Goal: Check status: Check status

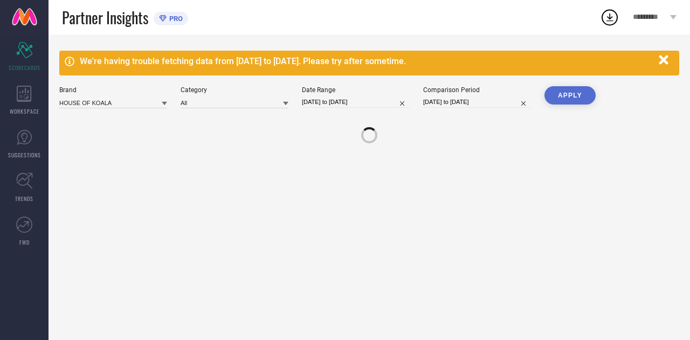
select select "6"
select select "2025"
select select "7"
select select "2025"
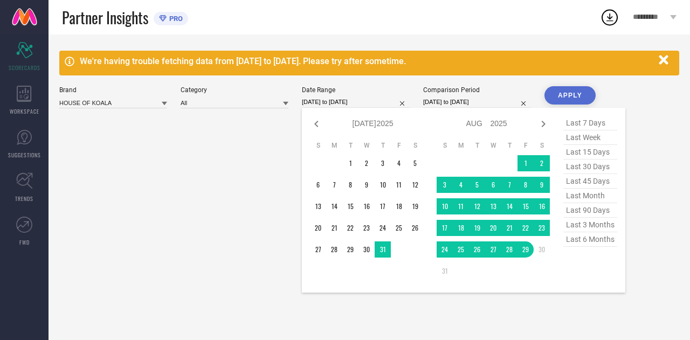
click at [334, 100] on input "[DATE] to [DATE]" at bounding box center [356, 101] width 108 height 11
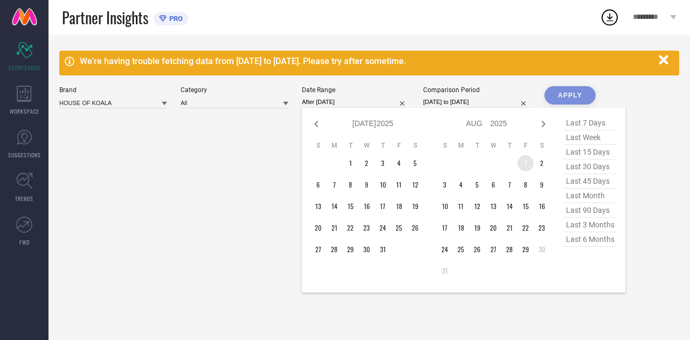
click at [524, 161] on td "1" at bounding box center [525, 163] width 16 height 16
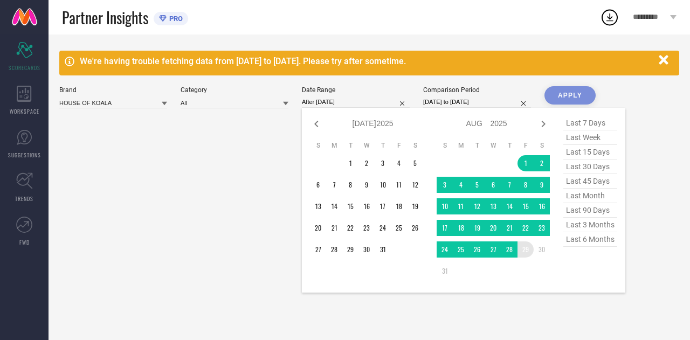
type input "[DATE] to [DATE]"
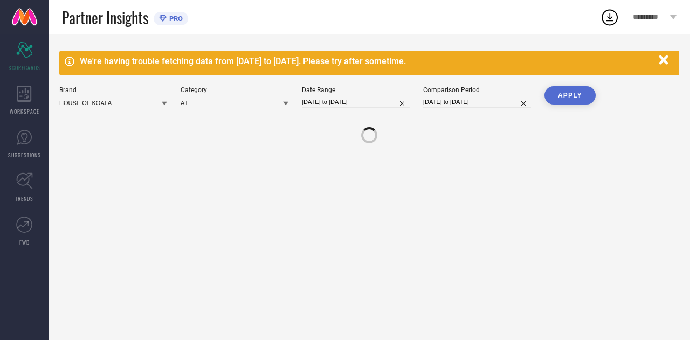
click at [573, 94] on button "APPLY" at bounding box center [569, 95] width 51 height 18
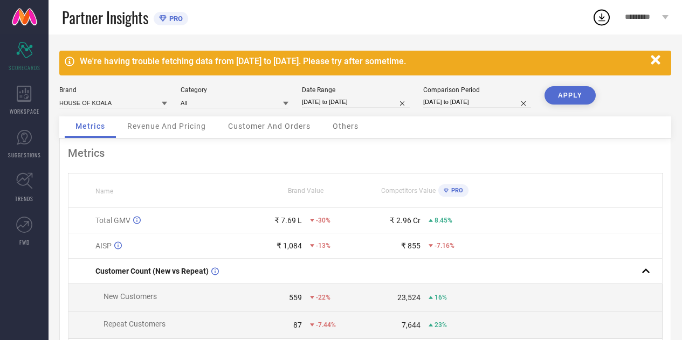
click at [659, 58] on icon "button" at bounding box center [655, 59] width 9 height 9
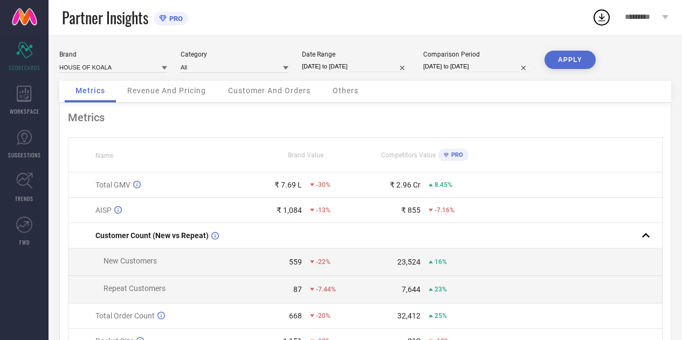
select select "7"
select select "2025"
select select "8"
select select "2025"
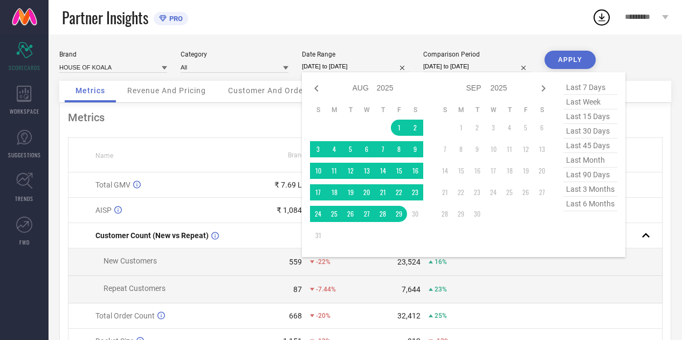
click at [361, 69] on input "[DATE] to [DATE]" at bounding box center [356, 66] width 108 height 11
click at [393, 132] on td "1" at bounding box center [399, 128] width 16 height 16
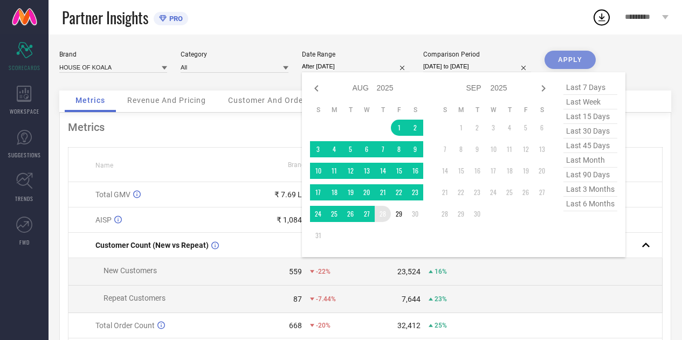
type input "[DATE] to [DATE]"
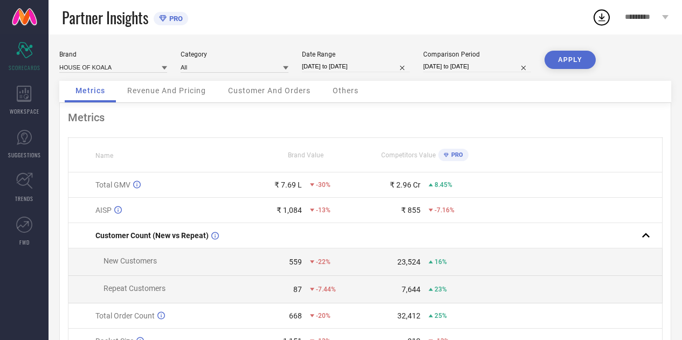
click at [562, 64] on button "APPLY" at bounding box center [569, 60] width 51 height 18
click at [345, 66] on input "[DATE] to [DATE]" at bounding box center [356, 66] width 108 height 11
select select "7"
select select "2025"
select select "8"
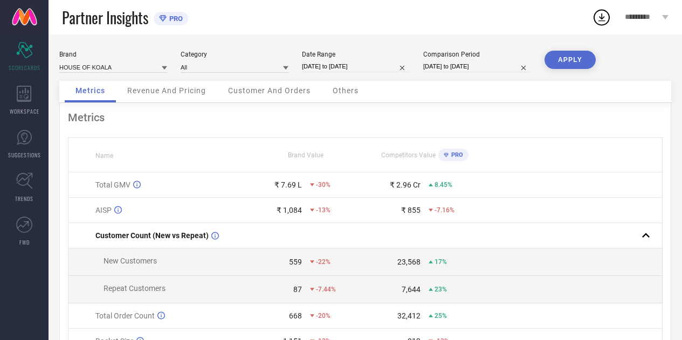
select select "2025"
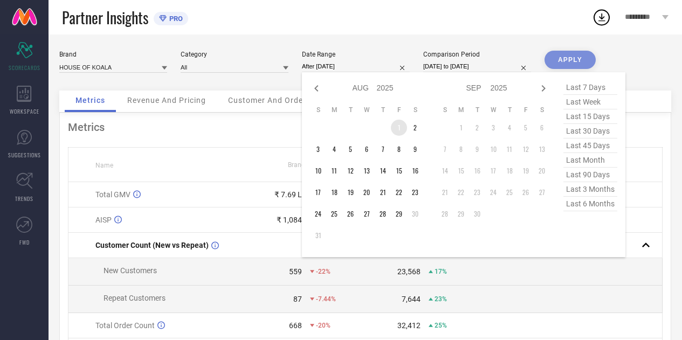
click at [399, 124] on td "1" at bounding box center [399, 128] width 16 height 16
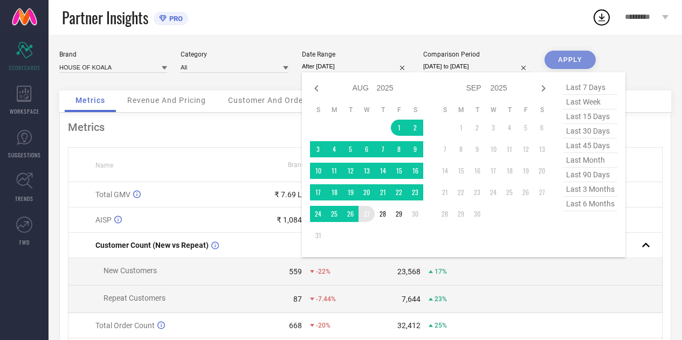
type input "[DATE] to [DATE]"
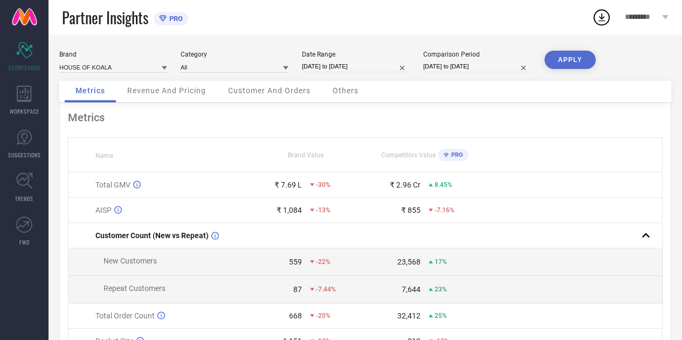
click at [568, 64] on button "APPLY" at bounding box center [569, 60] width 51 height 18
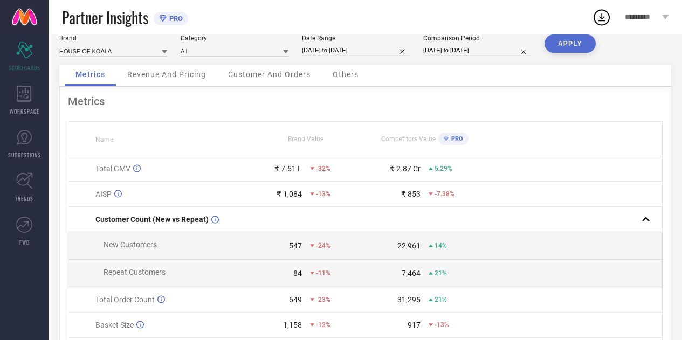
select select "7"
select select "2025"
select select "8"
select select "2025"
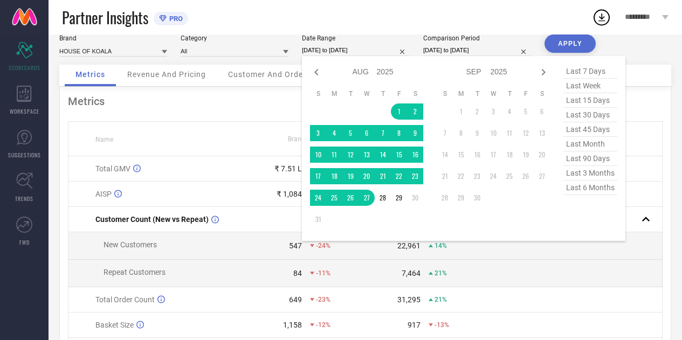
click at [368, 51] on input "[DATE] to [DATE]" at bounding box center [356, 50] width 108 height 11
click at [312, 71] on icon at bounding box center [316, 72] width 13 height 13
select select "6"
select select "2025"
select select "7"
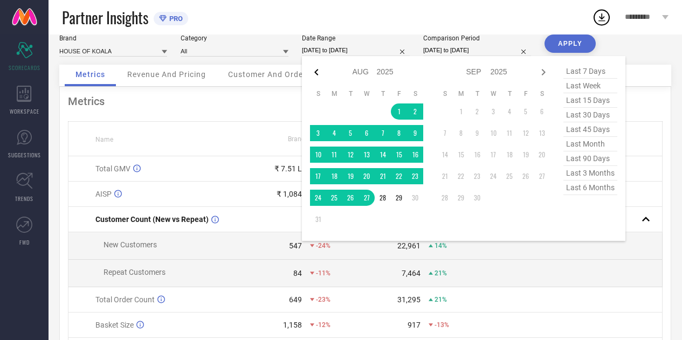
select select "2025"
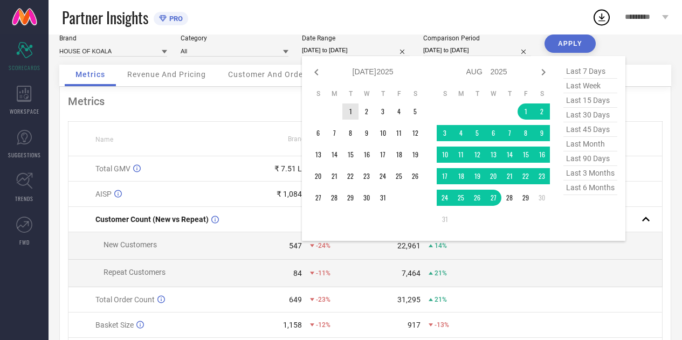
click at [342, 103] on table "S M T W T F S 1 2 3 4 5 6 7 8 9 10 11 12 13 14 15 16 17 18 19 20 21 22 23 24 25…" at bounding box center [366, 147] width 113 height 127
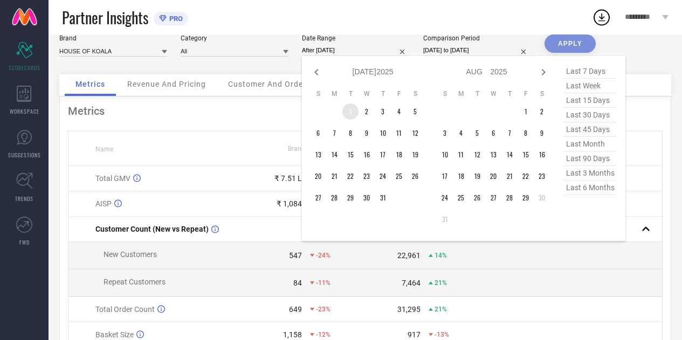
click at [345, 118] on td "1" at bounding box center [350, 111] width 16 height 16
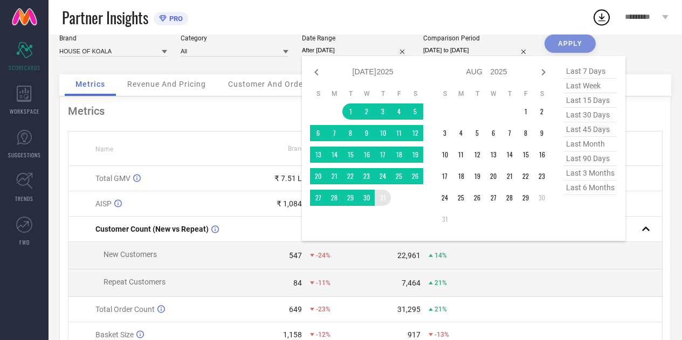
type input "[DATE] to [DATE]"
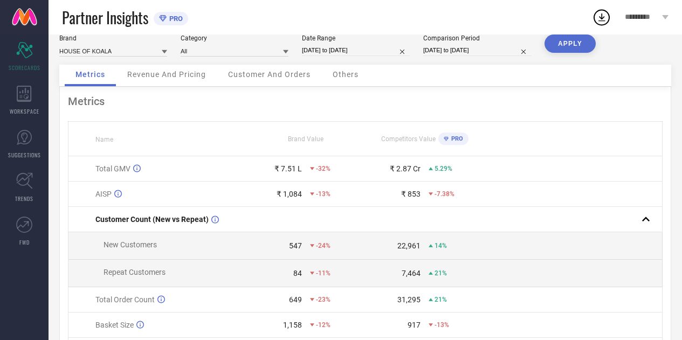
click at [566, 46] on button "APPLY" at bounding box center [569, 43] width 51 height 18
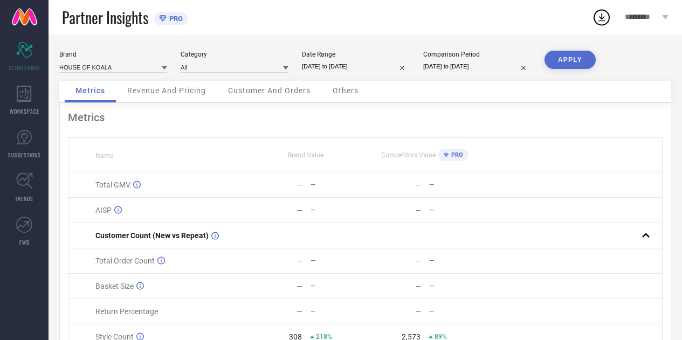
select select "6"
select select "2024"
select select "7"
select select "2024"
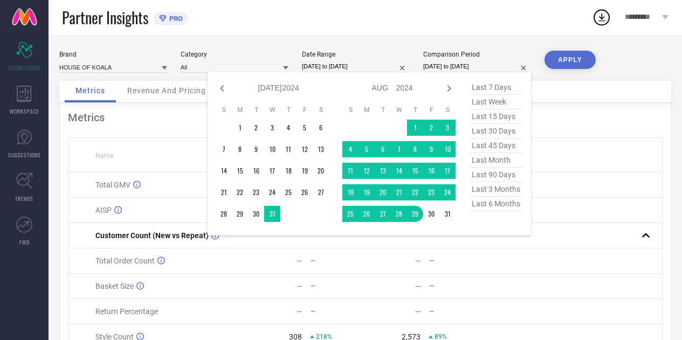
click at [471, 68] on input "[DATE] to [DATE]" at bounding box center [477, 66] width 108 height 11
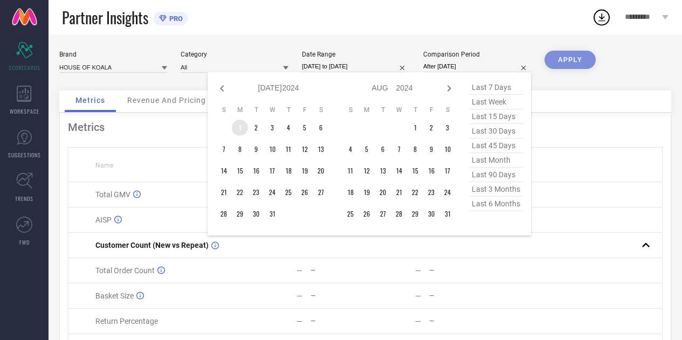
click at [243, 126] on td "1" at bounding box center [240, 128] width 16 height 16
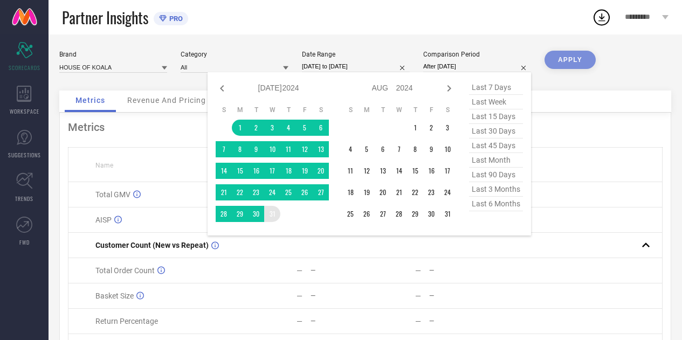
type input "[DATE] to [DATE]"
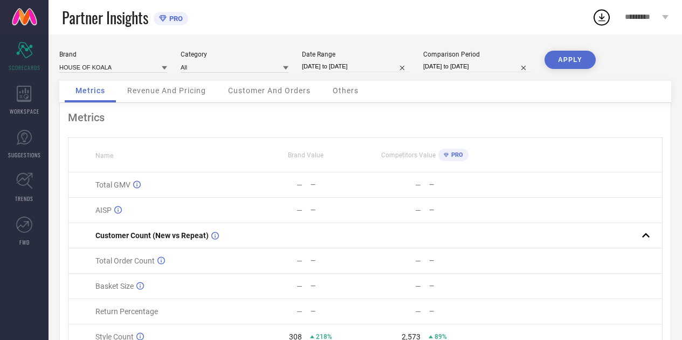
click at [576, 64] on button "APPLY" at bounding box center [569, 60] width 51 height 18
